Goal: Task Accomplishment & Management: Find specific page/section

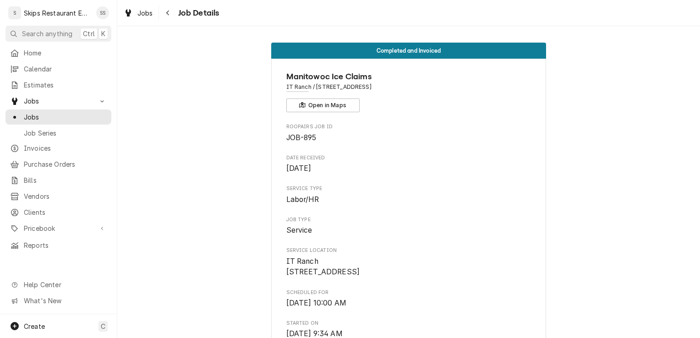
scroll to position [676, 0]
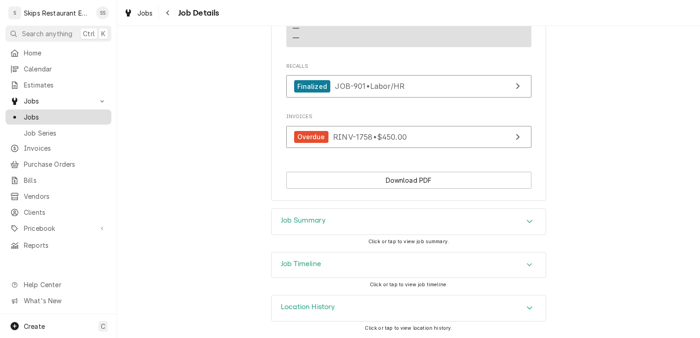
click at [44, 115] on span "Jobs" at bounding box center [65, 117] width 83 height 10
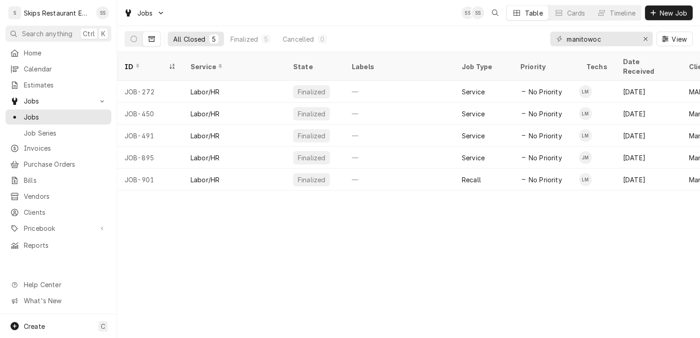
click at [151, 38] on icon "Dynamic Content Wrapper" at bounding box center [151, 38] width 6 height 5
click at [646, 34] on button "Erase input" at bounding box center [645, 39] width 15 height 15
type input "Lopez"
click at [153, 38] on icon "Dynamic Content Wrapper" at bounding box center [151, 39] width 6 height 6
click at [132, 38] on icon "Dynamic Content Wrapper" at bounding box center [134, 39] width 6 height 6
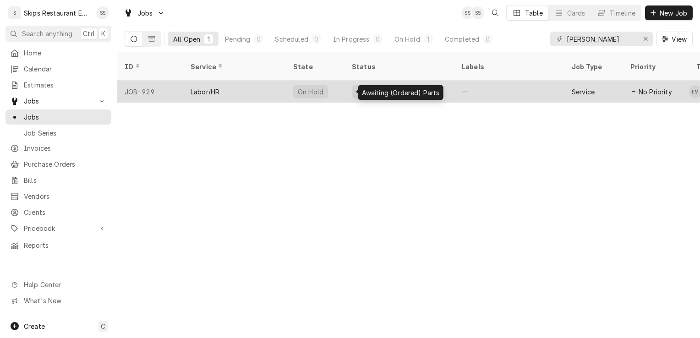
click at [375, 87] on div "Awaiting (Ordered) Parts" at bounding box center [400, 92] width 80 height 10
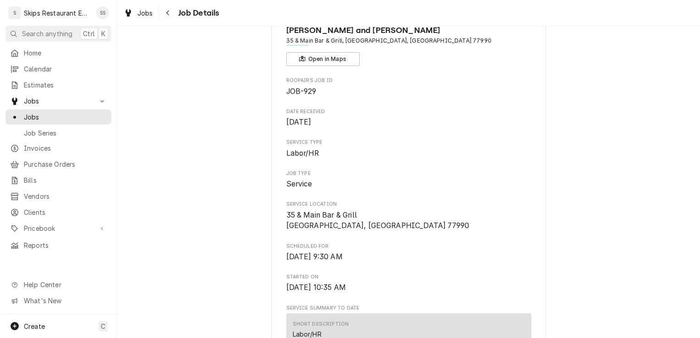
scroll to position [50, 0]
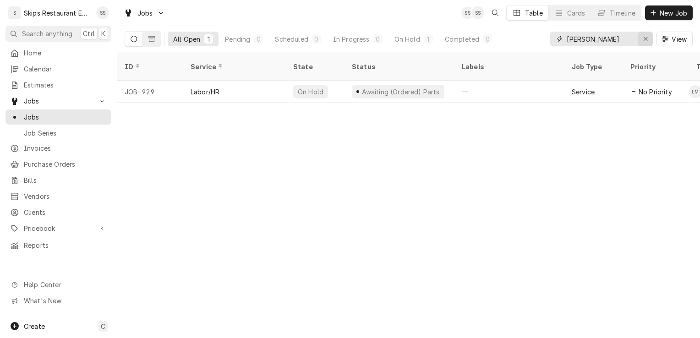
click at [641, 40] on div "Erase input" at bounding box center [645, 38] width 9 height 9
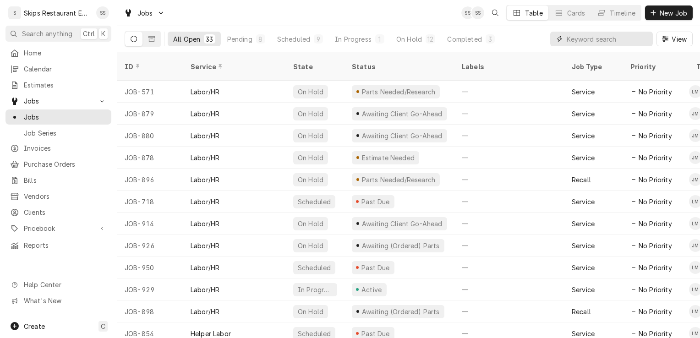
click at [598, 37] on input "Dynamic Content Wrapper" at bounding box center [608, 39] width 82 height 15
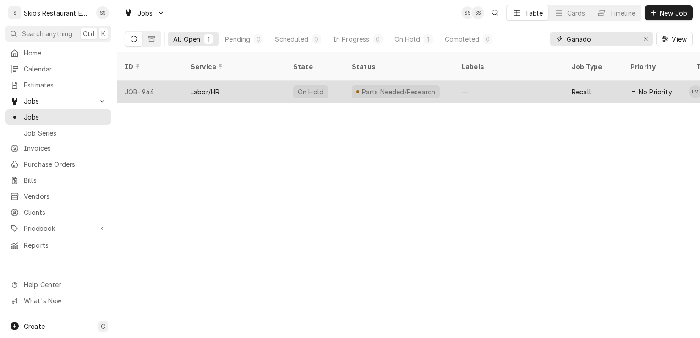
type input "Ganado"
click at [400, 87] on div "Parts Needed/Research" at bounding box center [398, 92] width 76 height 10
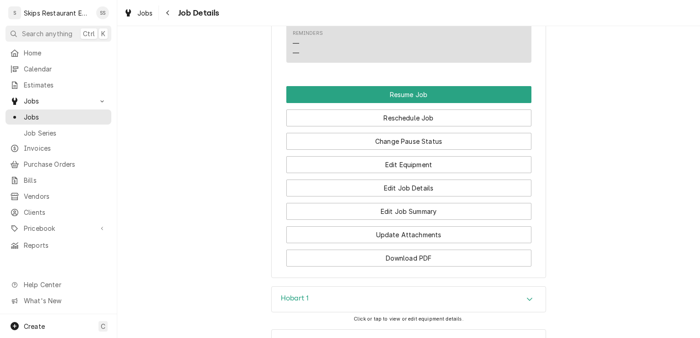
scroll to position [767, 0]
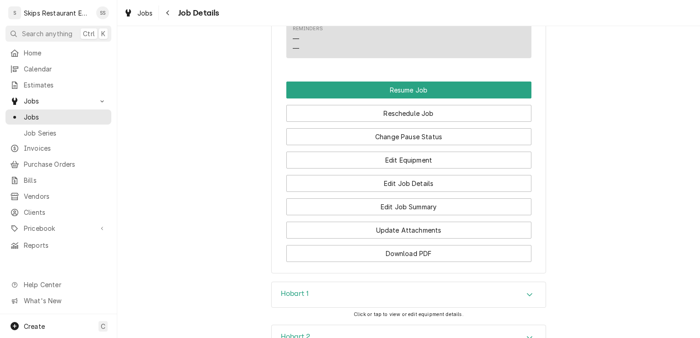
click at [523, 300] on div "Accordion Header" at bounding box center [530, 294] width 14 height 11
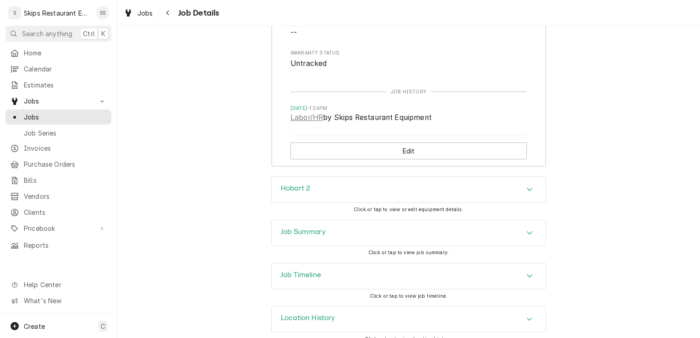
scroll to position [1212, 0]
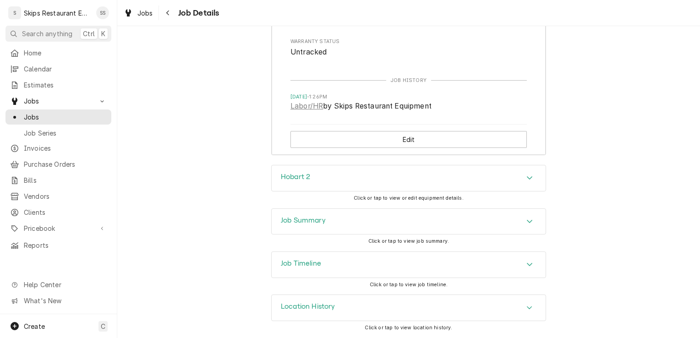
click at [528, 181] on icon "Accordion Header" at bounding box center [529, 177] width 6 height 7
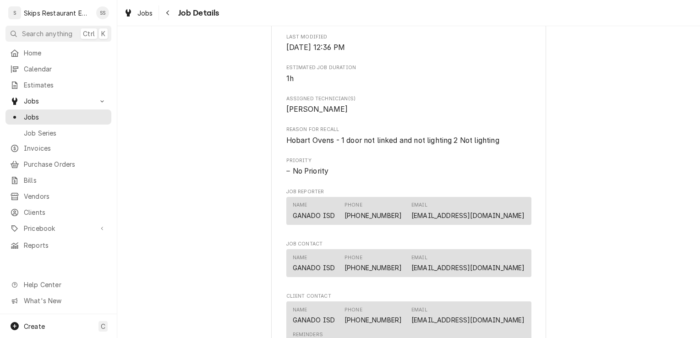
scroll to position [0, 0]
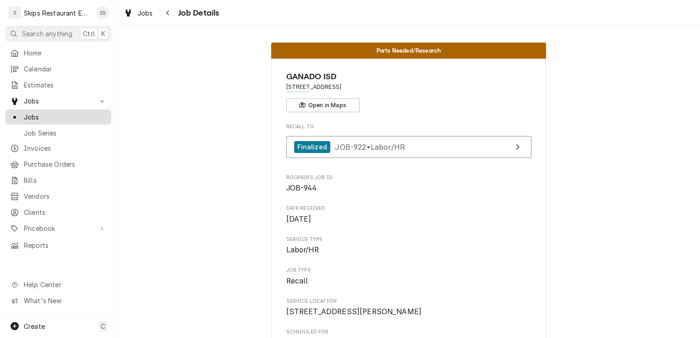
click at [52, 119] on div "Jobs" at bounding box center [58, 116] width 102 height 11
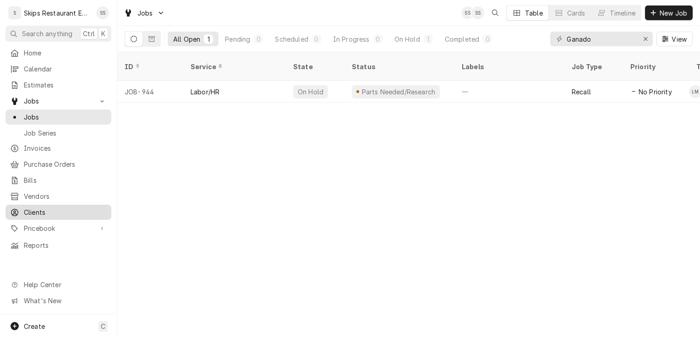
click at [39, 211] on span "Clients" at bounding box center [65, 212] width 83 height 10
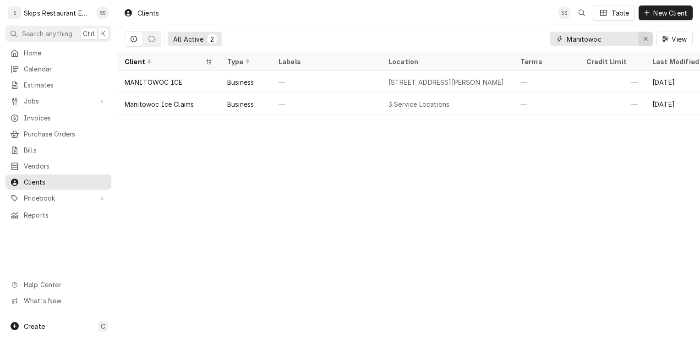
click at [647, 37] on icon "Erase input" at bounding box center [645, 39] width 5 height 6
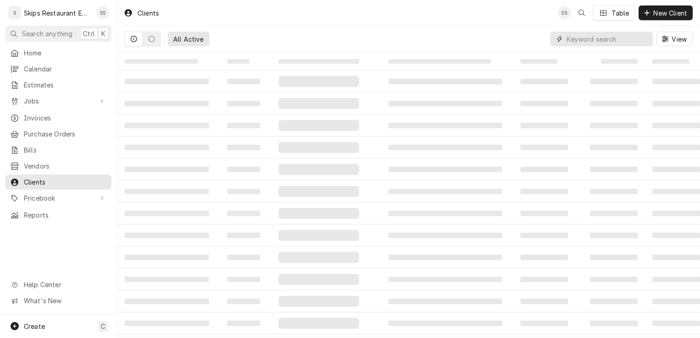
click at [591, 37] on input "Dynamic Content Wrapper" at bounding box center [608, 39] width 82 height 15
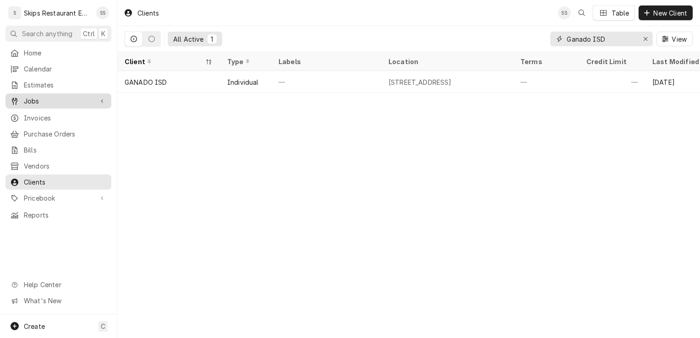
type input "Ganado ISD"
click at [33, 99] on span "Jobs" at bounding box center [58, 101] width 69 height 10
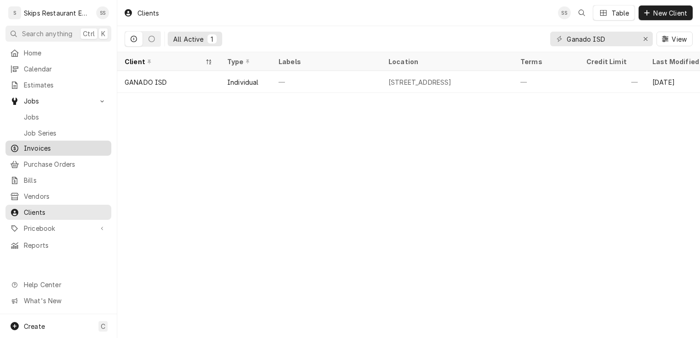
click at [28, 146] on span "Invoices" at bounding box center [65, 148] width 83 height 10
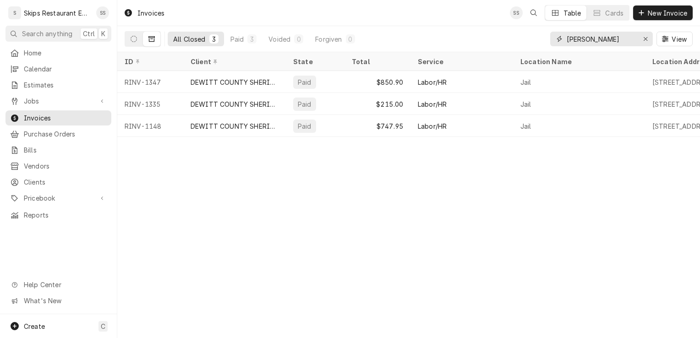
click at [647, 37] on icon "Erase input" at bounding box center [645, 39] width 5 height 6
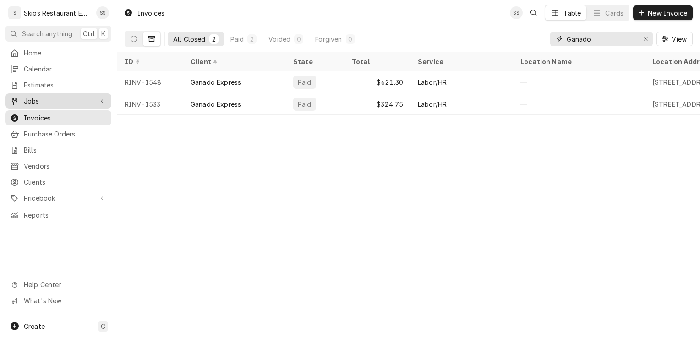
type input "Ganado"
click at [34, 96] on span "Jobs" at bounding box center [58, 101] width 69 height 10
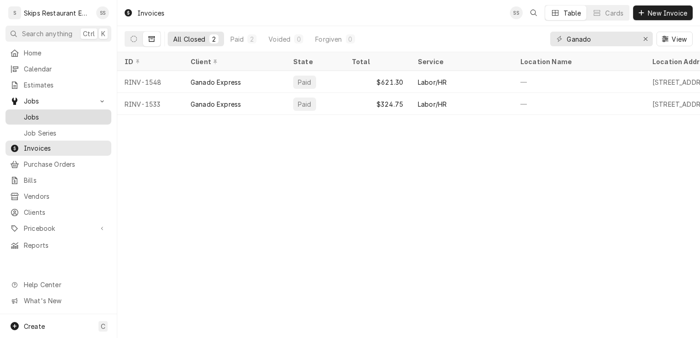
click at [29, 114] on span "Jobs" at bounding box center [65, 117] width 83 height 10
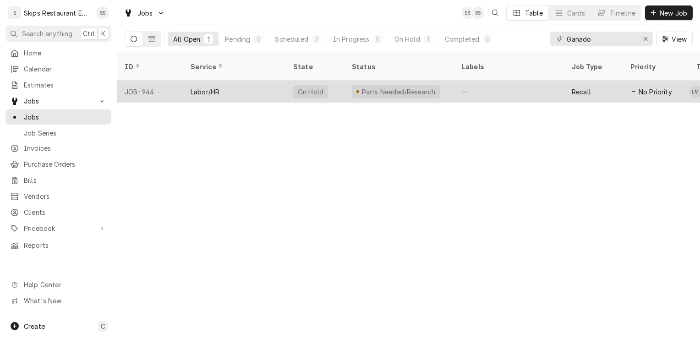
click at [202, 87] on div "Labor/HR" at bounding box center [205, 92] width 29 height 10
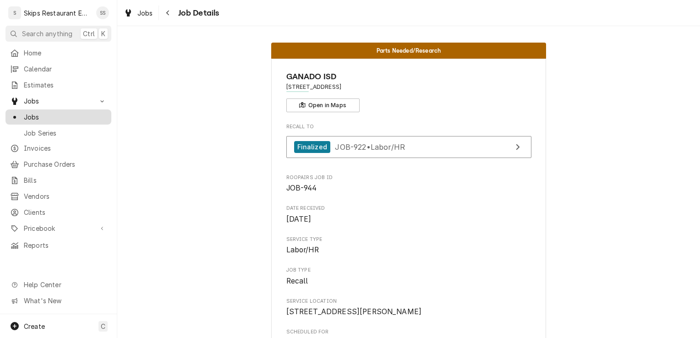
click at [33, 114] on span "Jobs" at bounding box center [65, 117] width 83 height 10
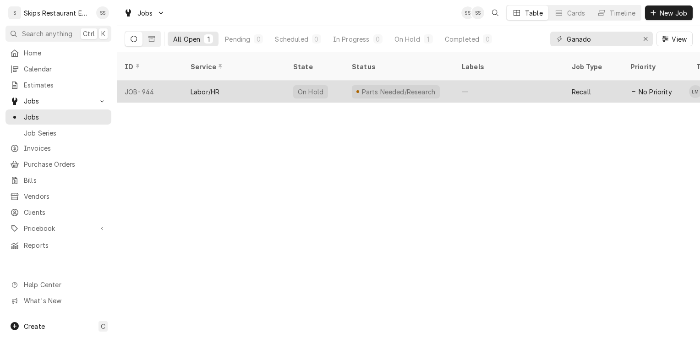
click at [192, 87] on div "Labor/HR" at bounding box center [205, 92] width 29 height 10
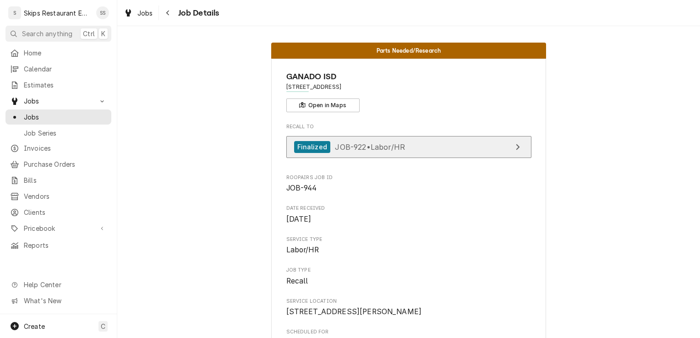
click at [516, 147] on icon "View Job" at bounding box center [518, 147] width 4 height 6
